Goal: Information Seeking & Learning: Learn about a topic

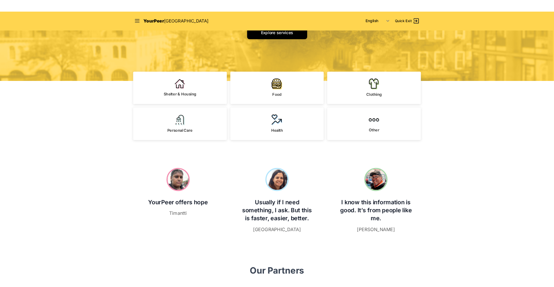
scroll to position [36, 0]
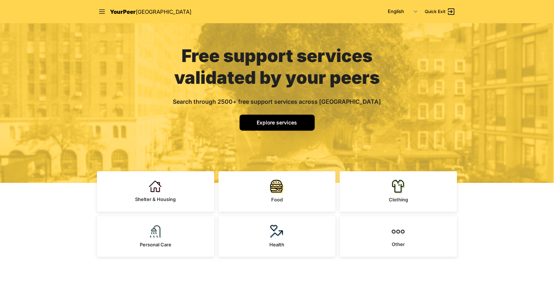
click at [298, 123] on link "Explore services" at bounding box center [277, 123] width 75 height 16
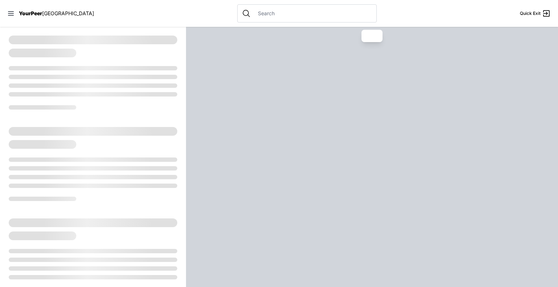
select select "recentlyUpdated"
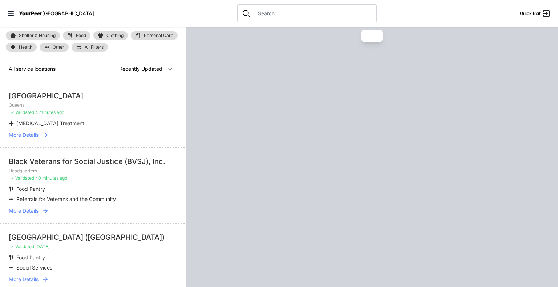
click at [41, 136] on link "More Details" at bounding box center [93, 134] width 168 height 7
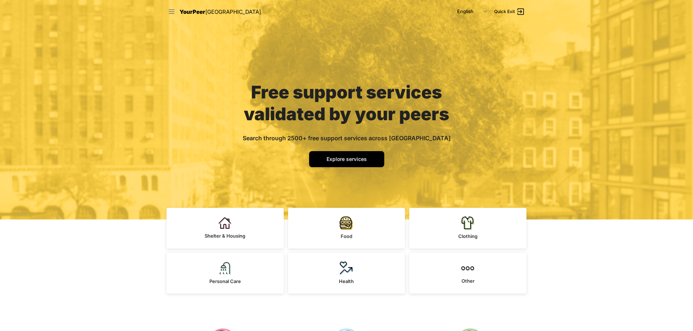
click at [171, 13] on icon at bounding box center [171, 11] width 7 height 7
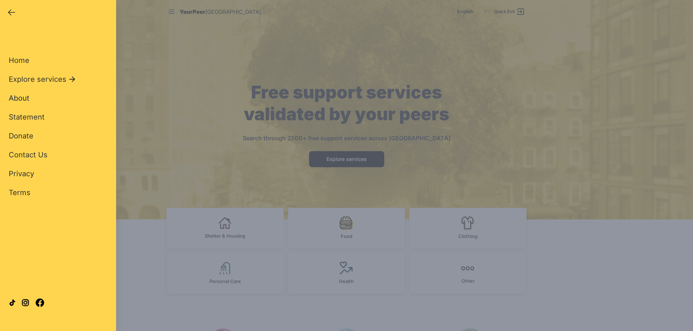
click at [23, 100] on span "About" at bounding box center [19, 98] width 21 height 9
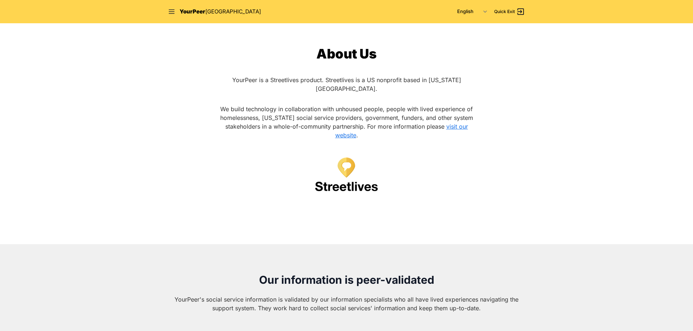
click at [173, 16] on nav "YourPeer [GEOGRAPHIC_DATA] English Español 简体中文 বাংলা Français Русский Quick Ex…" at bounding box center [347, 11] width 372 height 23
click at [171, 12] on icon at bounding box center [172, 11] width 6 height 4
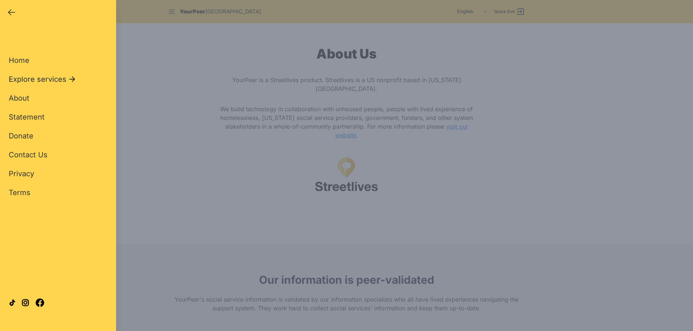
click at [42, 83] on span "Explore services" at bounding box center [38, 79] width 58 height 10
click at [48, 61] on span "All Services" at bounding box center [29, 60] width 41 height 9
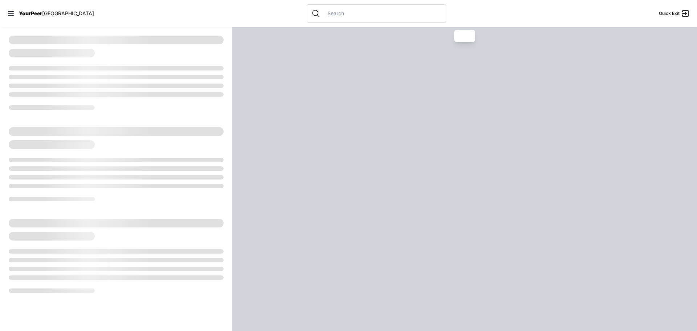
select select "recentlyUpdated"
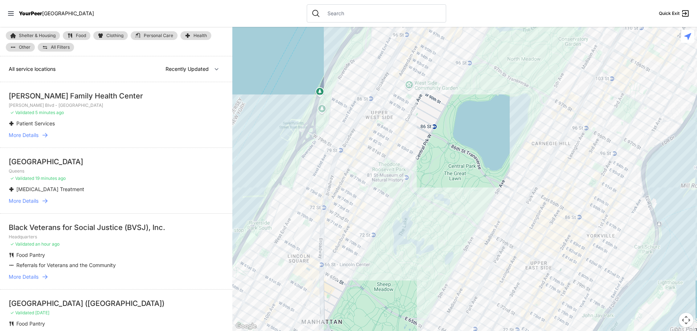
click at [553, 215] on div at bounding box center [464, 179] width 465 height 304
click at [550, 216] on div at bounding box center [464, 179] width 465 height 304
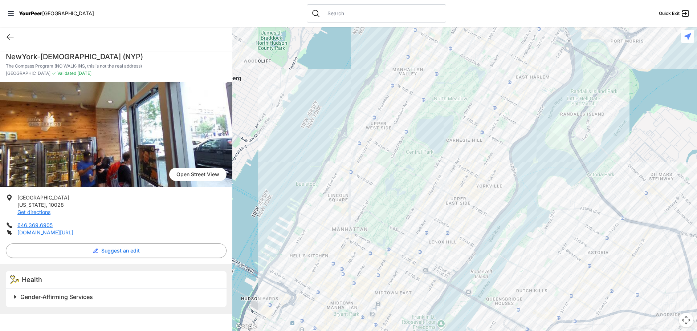
click at [481, 155] on div at bounding box center [464, 179] width 465 height 304
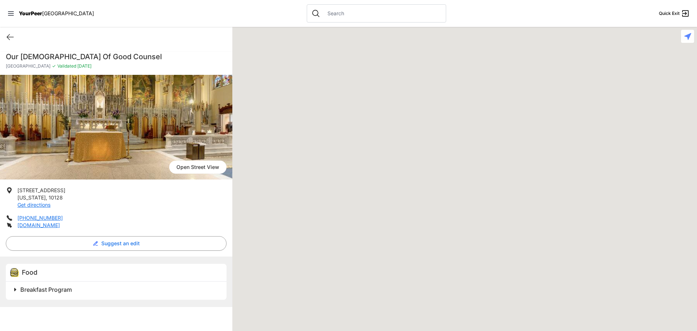
click at [11, 40] on icon at bounding box center [10, 37] width 9 height 9
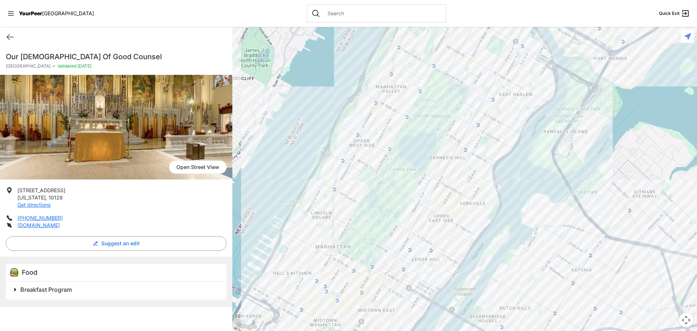
click at [361, 87] on div at bounding box center [464, 179] width 465 height 304
select select "recentlyUpdated"
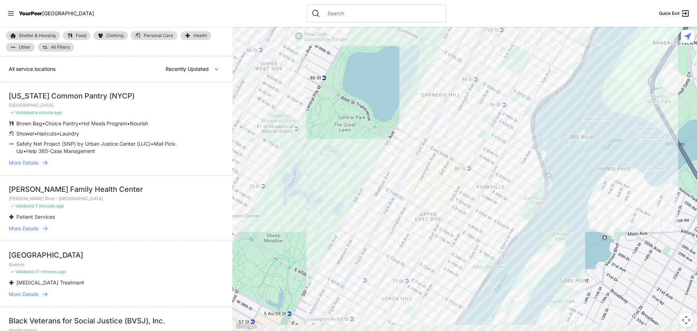
drag, startPoint x: 460, startPoint y: 199, endPoint x: 467, endPoint y: 139, distance: 59.9
click at [467, 139] on div at bounding box center [464, 179] width 465 height 304
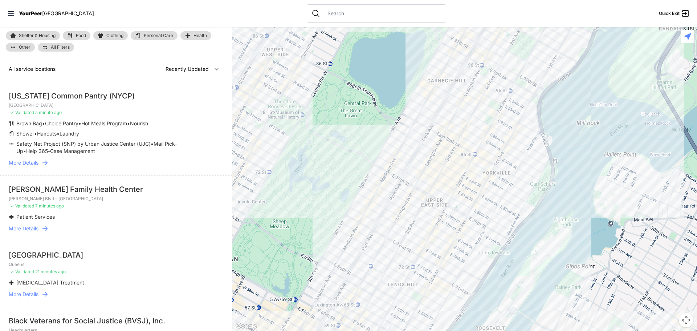
click at [425, 269] on div at bounding box center [464, 179] width 465 height 304
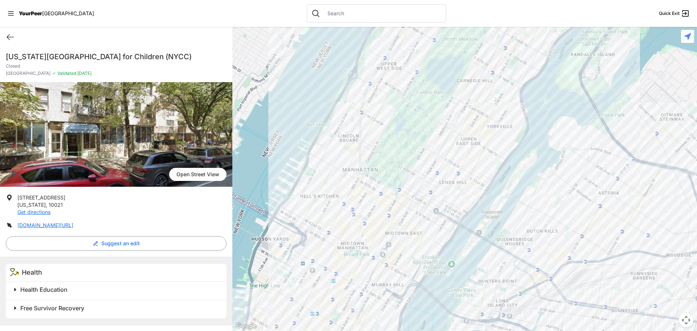
click at [203, 46] on div "Quick Exit" at bounding box center [116, 37] width 232 height 20
